Goal: Task Accomplishment & Management: Manage account settings

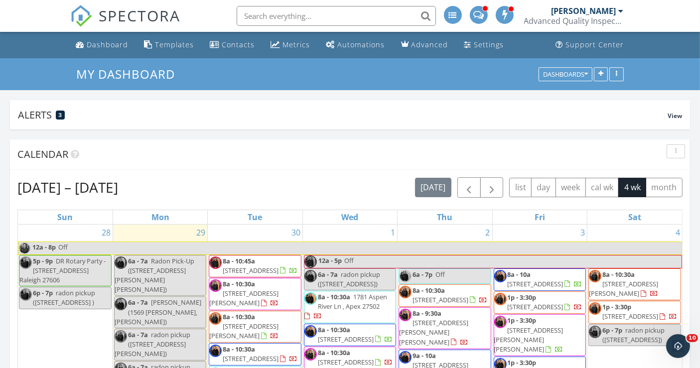
click at [350, 15] on input "text" at bounding box center [336, 16] width 199 height 20
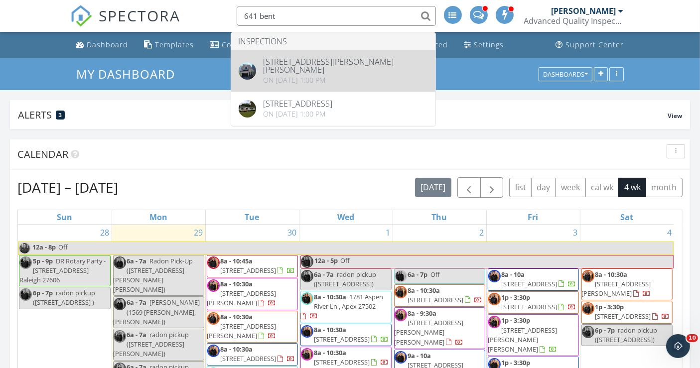
type input "641 bent"
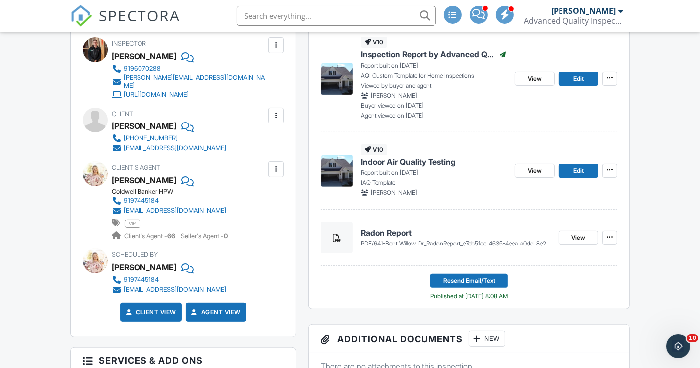
scroll to position [277, 0]
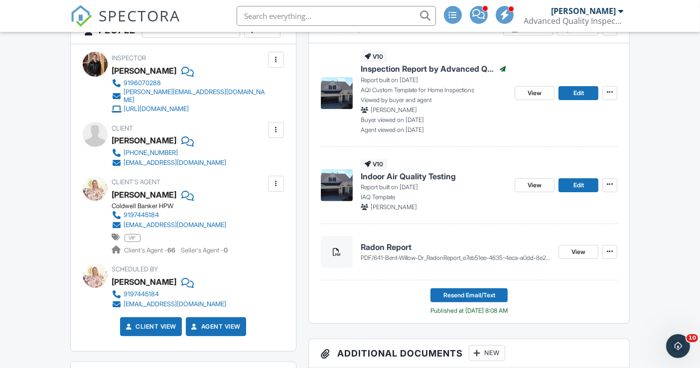
click at [182, 148] on div at bounding box center [187, 140] width 10 height 15
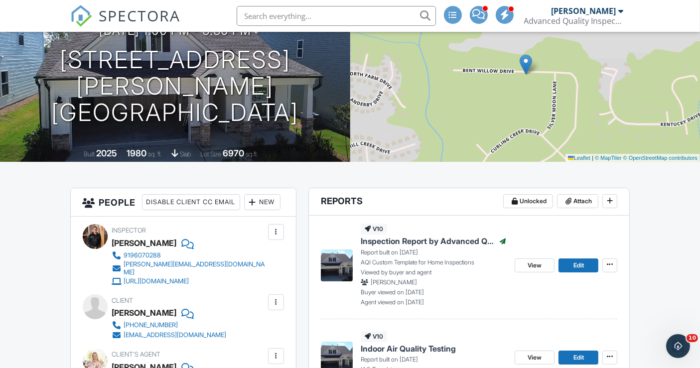
scroll to position [0, 0]
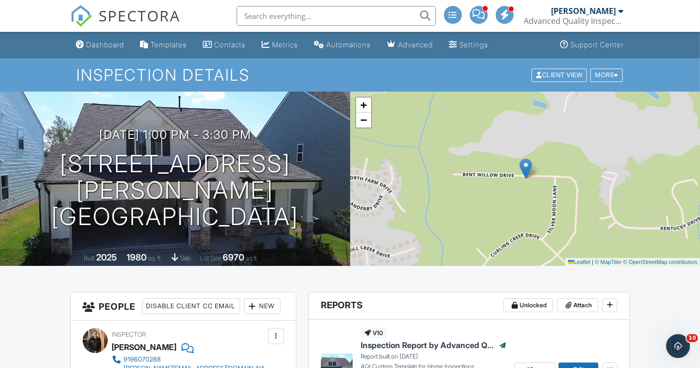
click at [485, 46] on div "Settings" at bounding box center [474, 44] width 29 height 8
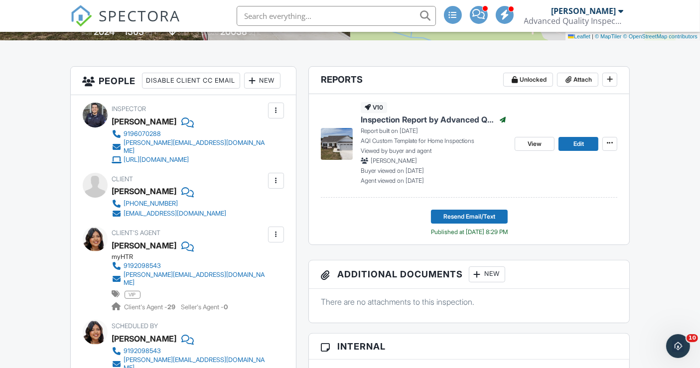
scroll to position [221, 0]
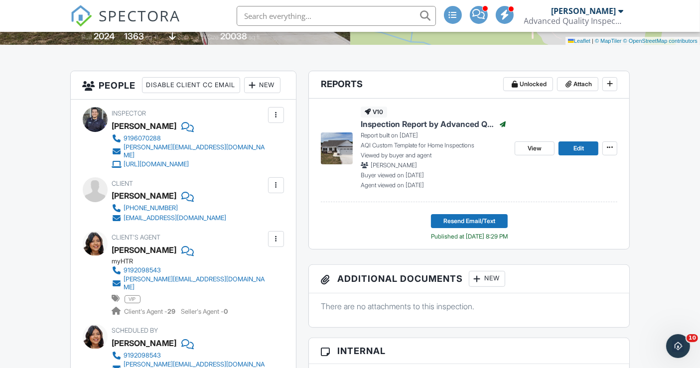
click at [182, 203] on div at bounding box center [187, 195] width 10 height 15
click at [482, 14] on span at bounding box center [479, 14] width 12 height 0
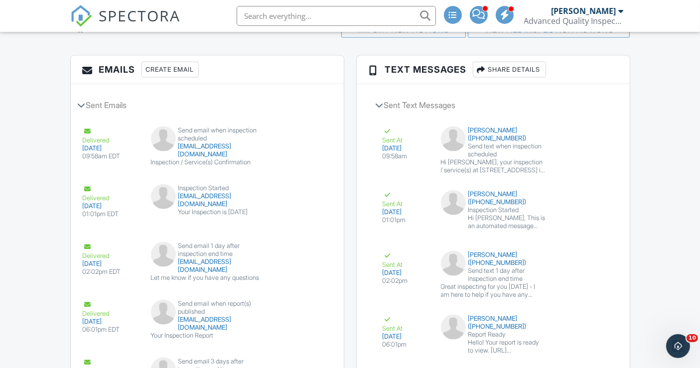
scroll to position [1487, 0]
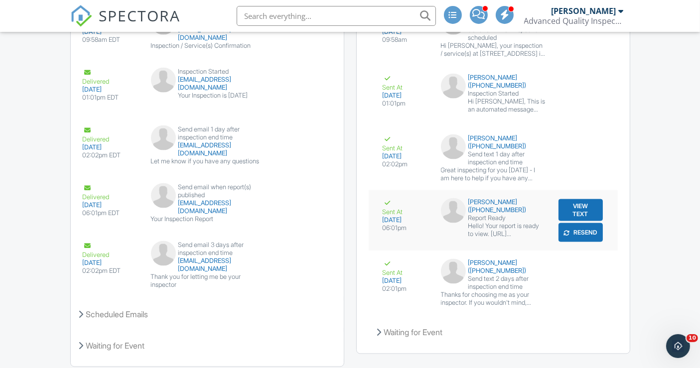
click at [584, 230] on button "Resend" at bounding box center [581, 232] width 44 height 19
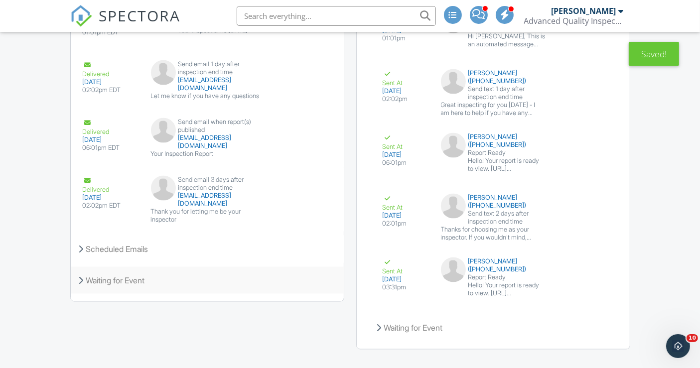
scroll to position [1563, 0]
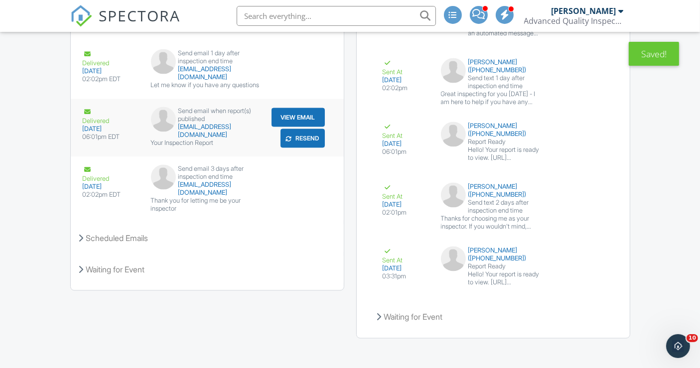
click at [306, 137] on button "Resend" at bounding box center [303, 138] width 44 height 19
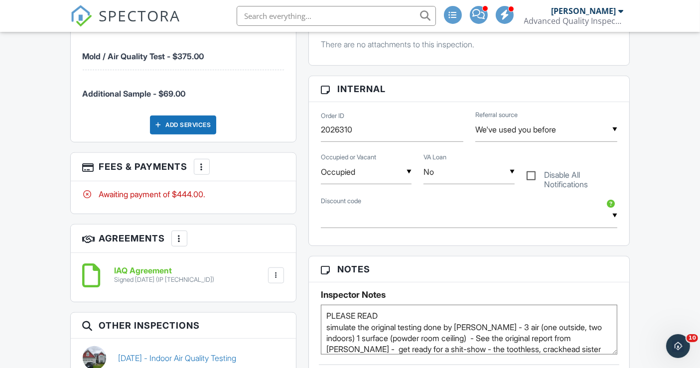
scroll to position [665, 0]
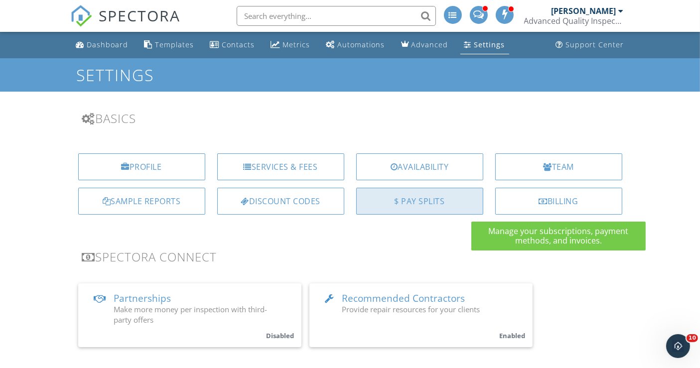
click at [445, 204] on div "$ Pay Splits" at bounding box center [419, 201] width 127 height 27
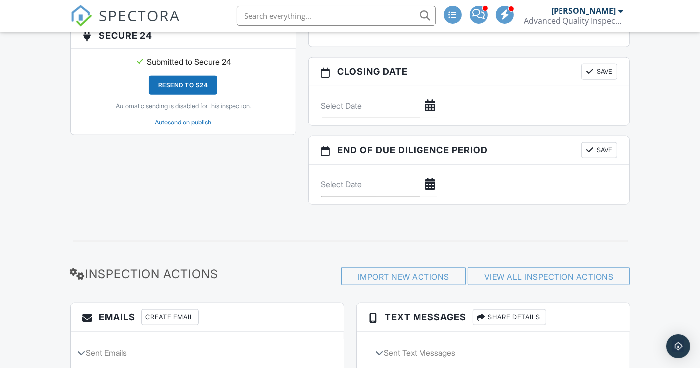
scroll to position [1063, 0]
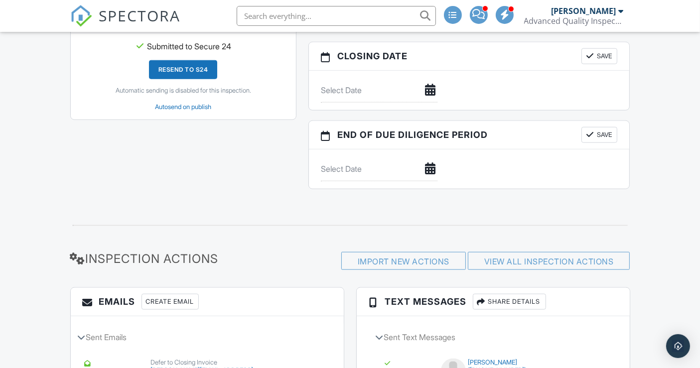
click at [375, 83] on input "text" at bounding box center [379, 90] width 117 height 24
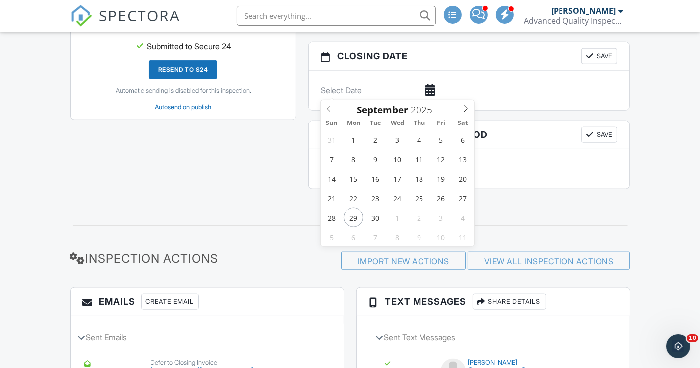
scroll to position [0, 0]
click at [467, 106] on icon at bounding box center [466, 108] width 7 height 7
type input "10/16/2025"
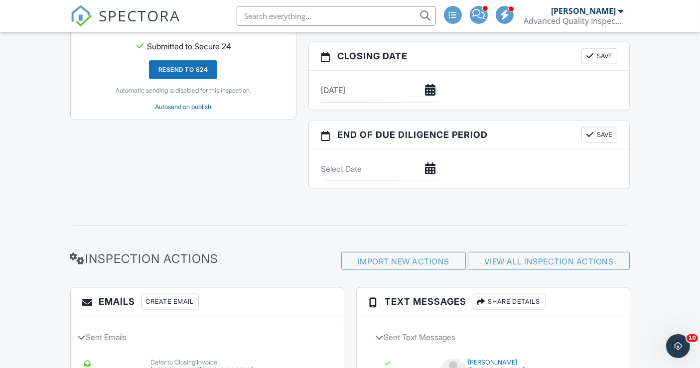
click at [601, 50] on button "Save" at bounding box center [600, 56] width 36 height 16
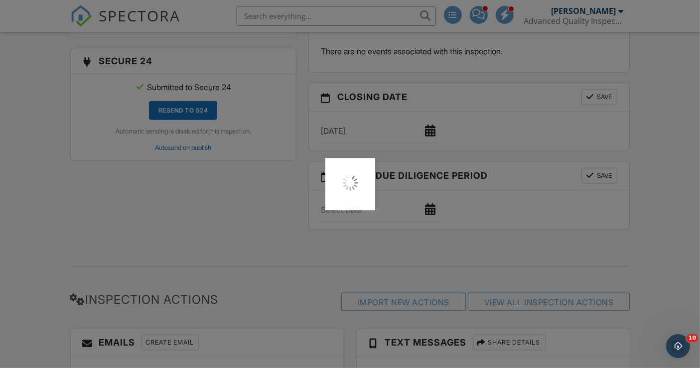
scroll to position [1008, 0]
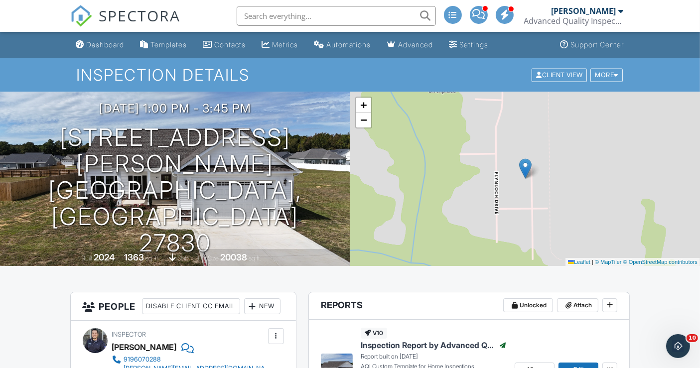
click at [271, 10] on input "text" at bounding box center [336, 16] width 199 height 20
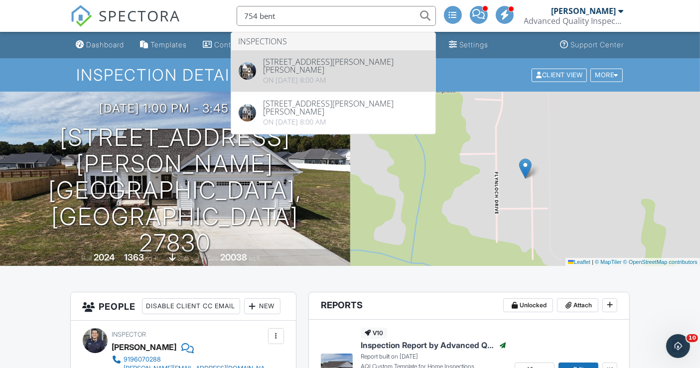
type input "754 bent"
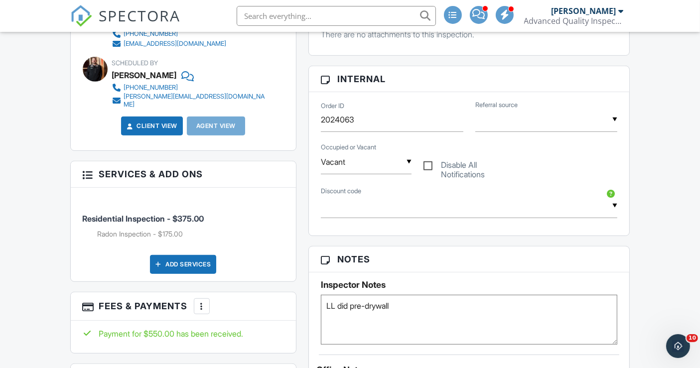
scroll to position [554, 0]
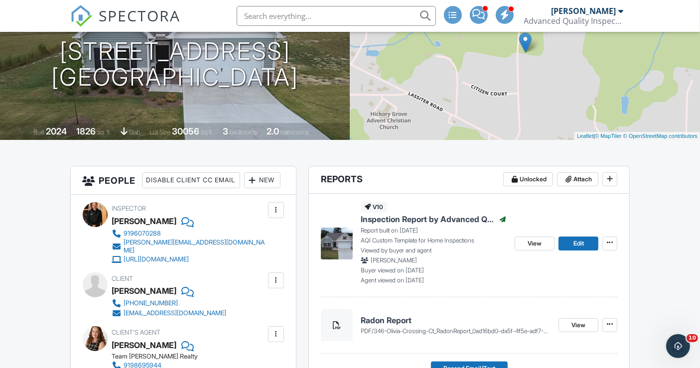
scroll to position [55, 0]
